Goal: Information Seeking & Learning: Learn about a topic

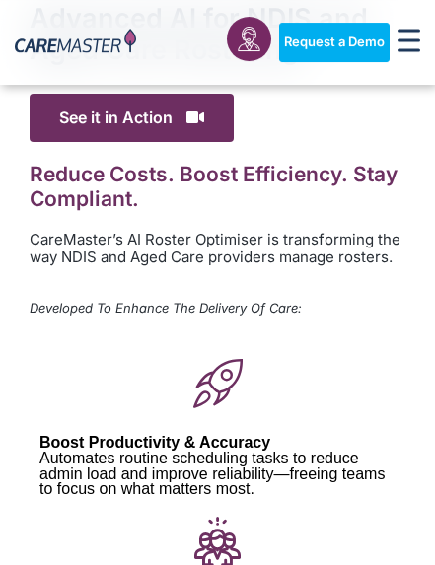
scroll to position [390, 0]
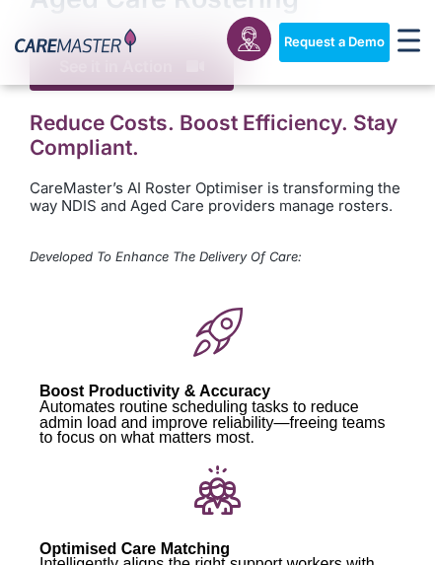
click at [127, 41] on img at bounding box center [75, 42] width 121 height 27
click at [216, 52] on div "Request a Demo Solutions AI Roster Optimiser NDIS Software for Small Providers …" at bounding box center [278, 42] width 284 height 65
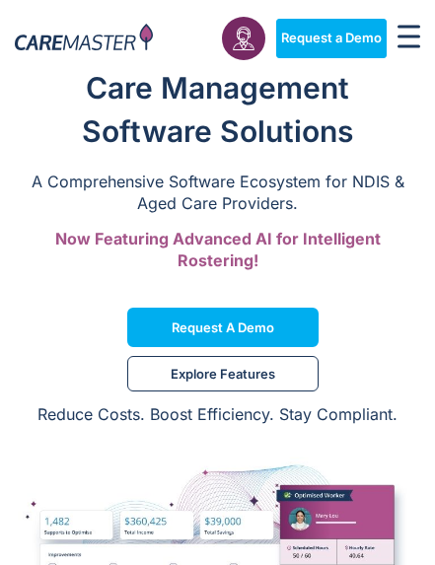
click at [302, 229] on span "Now Featuring Advanced AI for Intelligent Rostering!" at bounding box center [217, 249] width 325 height 41
click at [430, 214] on div "Care Management Software Solutions A Comprehensive Software Ecosystem for NDIS …" at bounding box center [217, 176] width 435 height 220
click at [385, 242] on p "Now Featuring Advanced AI for Intelligent Rostering!" at bounding box center [218, 249] width 396 height 43
click at [393, 238] on p "Now Featuring Advanced AI for Intelligent Rostering!" at bounding box center [218, 249] width 396 height 43
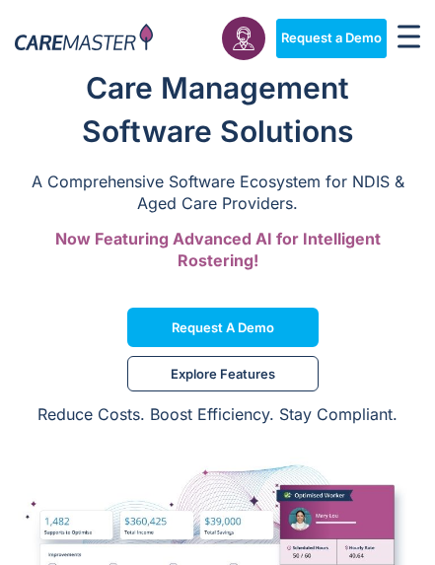
scroll to position [33, 0]
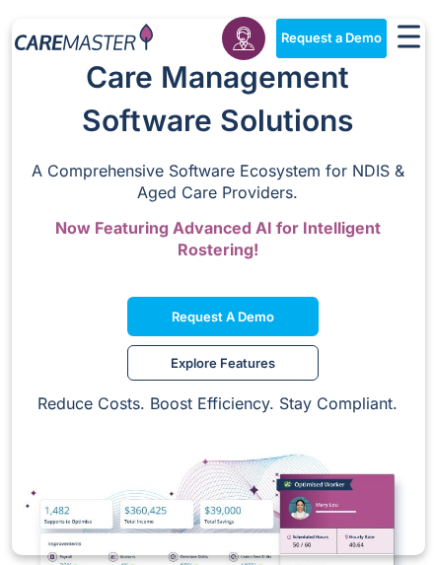
scroll to position [6, 0]
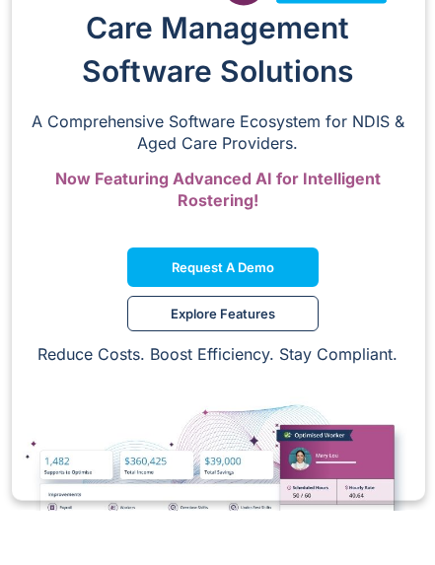
scroll to position [62, 0]
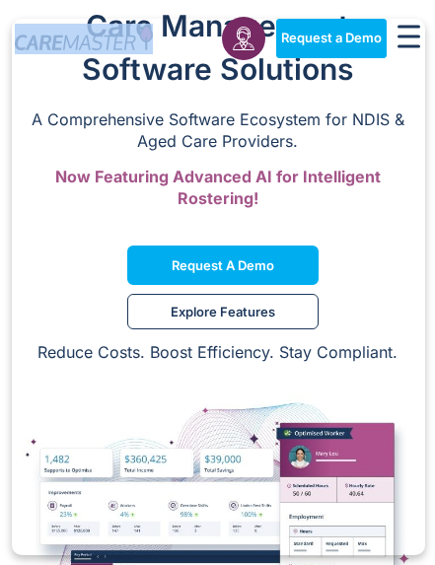
click at [426, 527] on img at bounding box center [217, 548] width 435 height 360
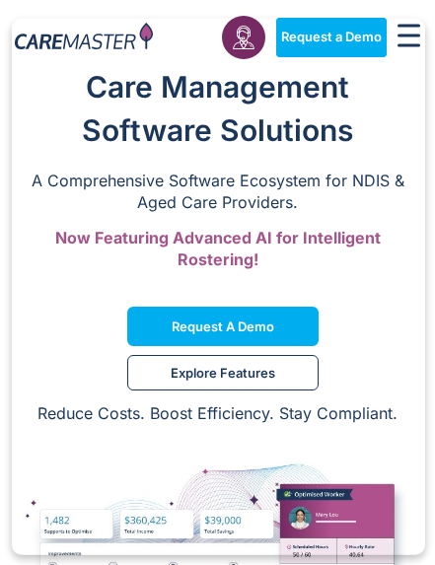
scroll to position [0, 0]
